Goal: Information Seeking & Learning: Compare options

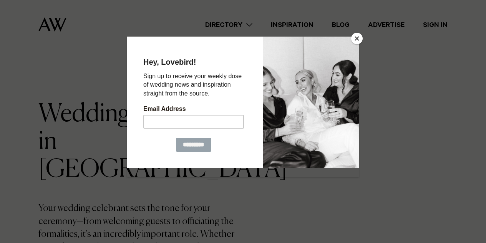
click at [356, 41] on button "Close" at bounding box center [357, 39] width 12 height 12
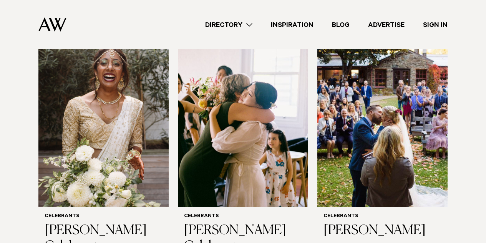
scroll to position [292, 0]
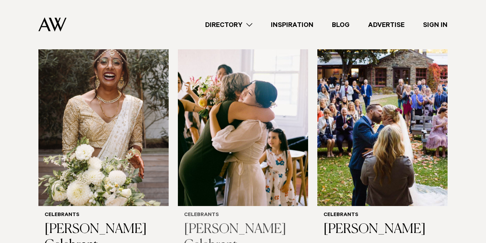
click at [225, 221] on h3 "[PERSON_NAME] Celebrant" at bounding box center [243, 237] width 118 height 32
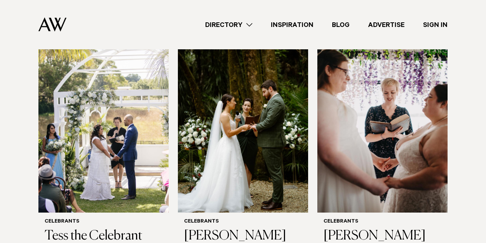
scroll to position [799, 0]
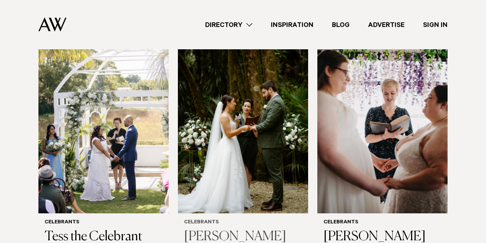
click at [222, 229] on h3 "[PERSON_NAME]" at bounding box center [243, 237] width 118 height 16
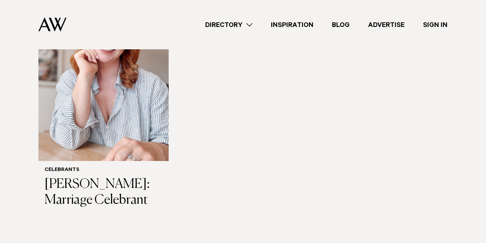
scroll to position [1091, 0]
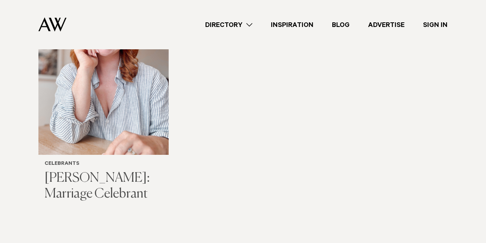
click at [126, 170] on h3 "[PERSON_NAME]: Marriage Celebrant" at bounding box center [104, 186] width 118 height 32
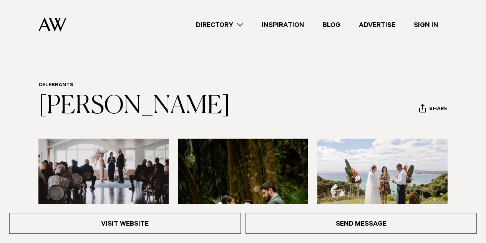
click at [211, 87] on header "Celebrants Yvette Reid Share Copy Link Email twitter facebook" at bounding box center [242, 101] width 409 height 38
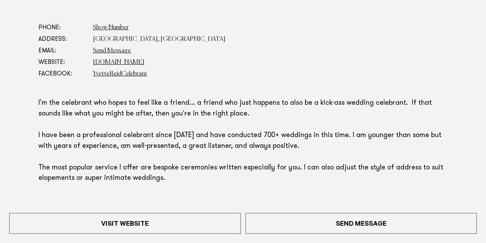
scroll to position [446, 0]
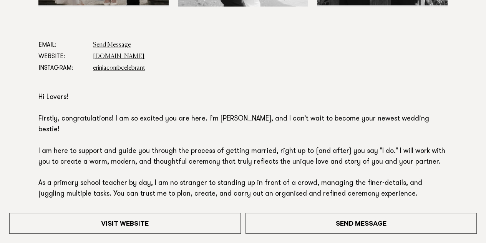
scroll to position [446, 0]
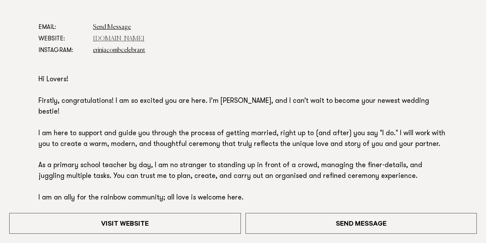
click at [145, 38] on link "[DOMAIN_NAME]" at bounding box center [118, 39] width 51 height 6
